Goal: Information Seeking & Learning: Learn about a topic

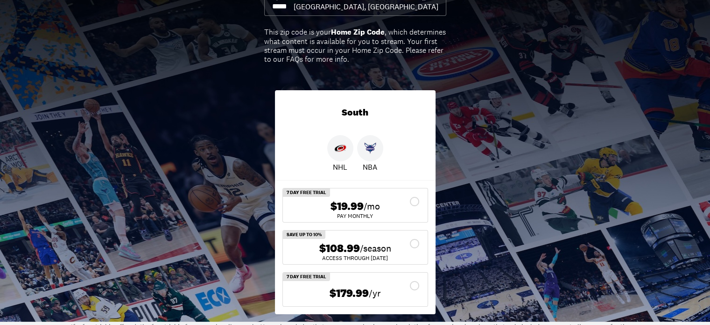
scroll to position [107, 0]
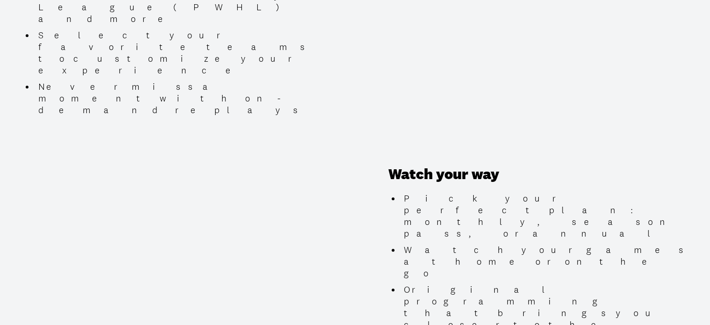
scroll to position [989, 0]
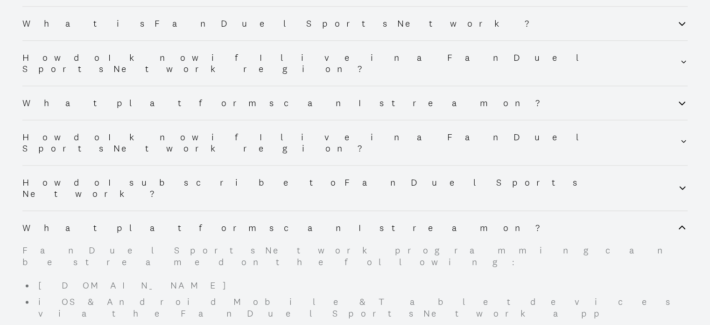
scroll to position [989, 0]
